Goal: Check status: Check status

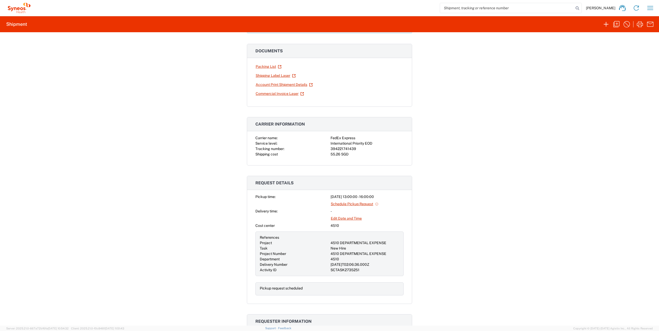
scroll to position [86, 0]
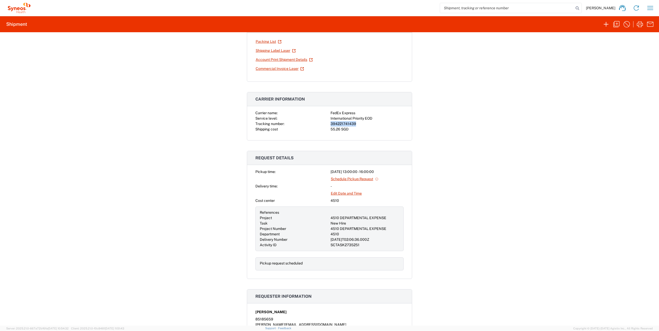
drag, startPoint x: 355, startPoint y: 123, endPoint x: 328, endPoint y: 124, distance: 26.9
click at [330, 124] on div "394221741439" at bounding box center [366, 123] width 73 height 5
copy div "394221741439"
click at [649, 9] on icon "button" at bounding box center [650, 8] width 8 height 8
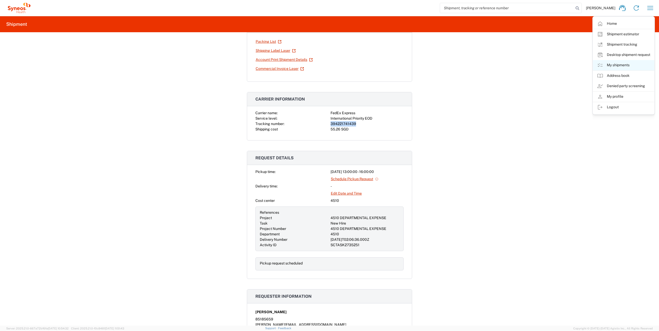
click at [614, 64] on link "My shipments" at bounding box center [623, 65] width 61 height 10
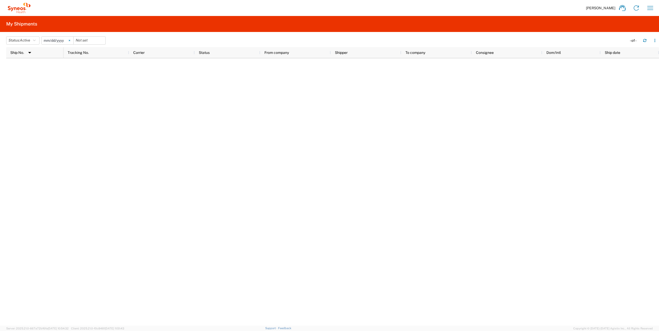
click at [71, 39] on svg-icon at bounding box center [70, 41] width 8 height 8
click at [34, 41] on button "Status: Active" at bounding box center [22, 40] width 33 height 8
click at [23, 69] on span "All" at bounding box center [36, 68] width 60 height 8
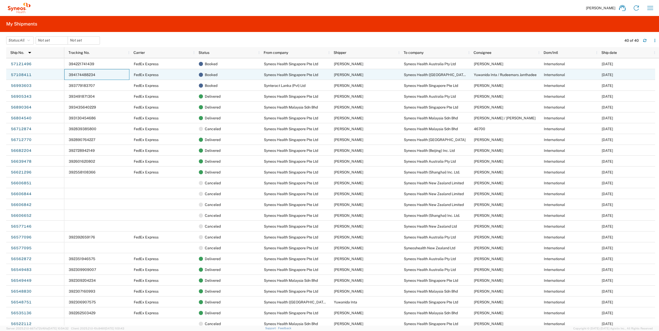
drag, startPoint x: 108, startPoint y: 74, endPoint x: 70, endPoint y: 75, distance: 38.2
click at [70, 75] on div "394174488234" at bounding box center [96, 74] width 65 height 11
